Goal: Task Accomplishment & Management: Manage account settings

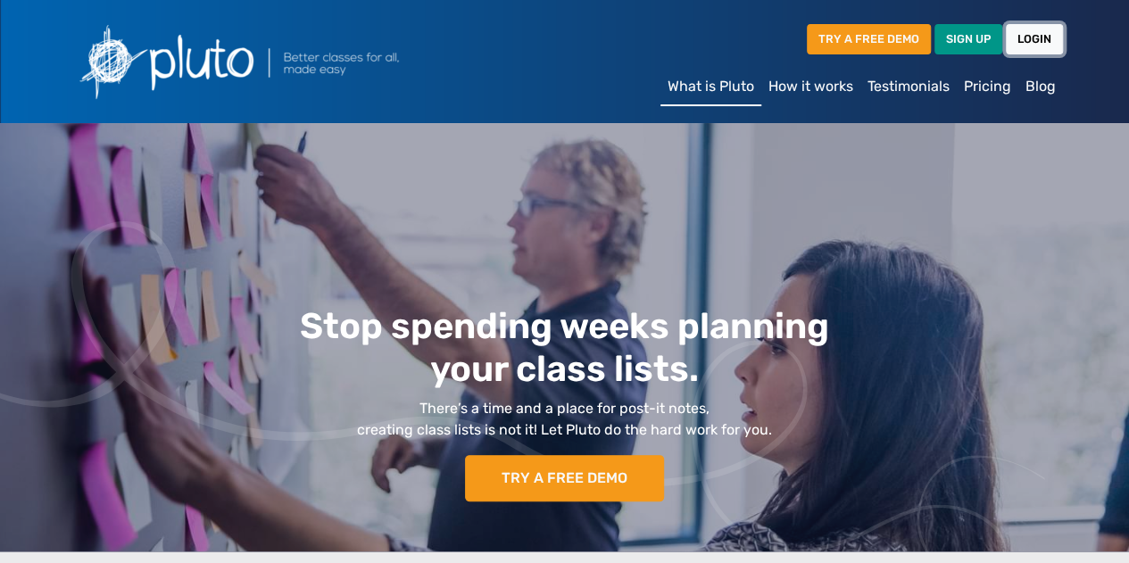
click at [1023, 43] on link "LOGIN" at bounding box center [1034, 38] width 57 height 29
click at [1026, 35] on link "LOGIN" at bounding box center [1034, 38] width 57 height 29
click at [1032, 35] on link "LOGIN" at bounding box center [1034, 38] width 57 height 29
